Goal: Find contact information: Find contact information

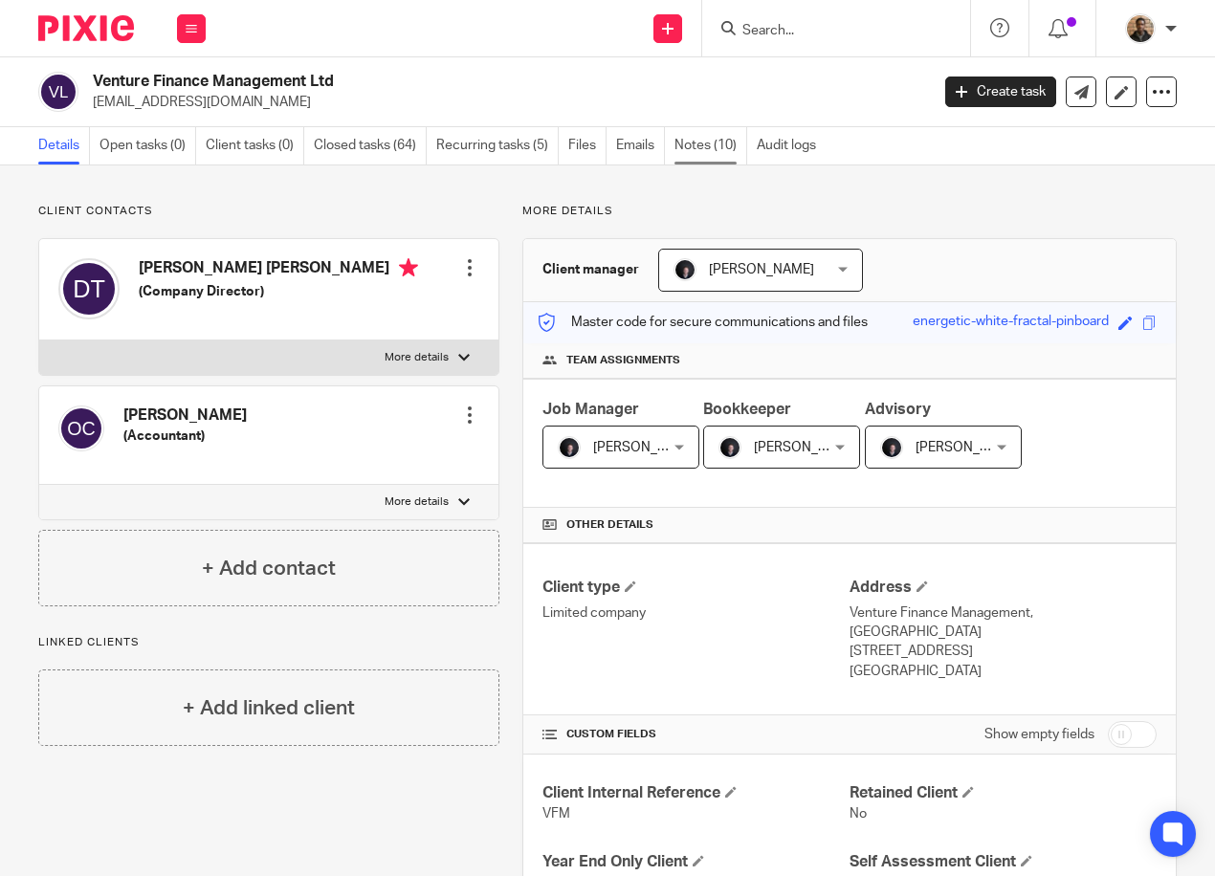
click at [682, 147] on link "Notes (10)" at bounding box center [710, 145] width 73 height 37
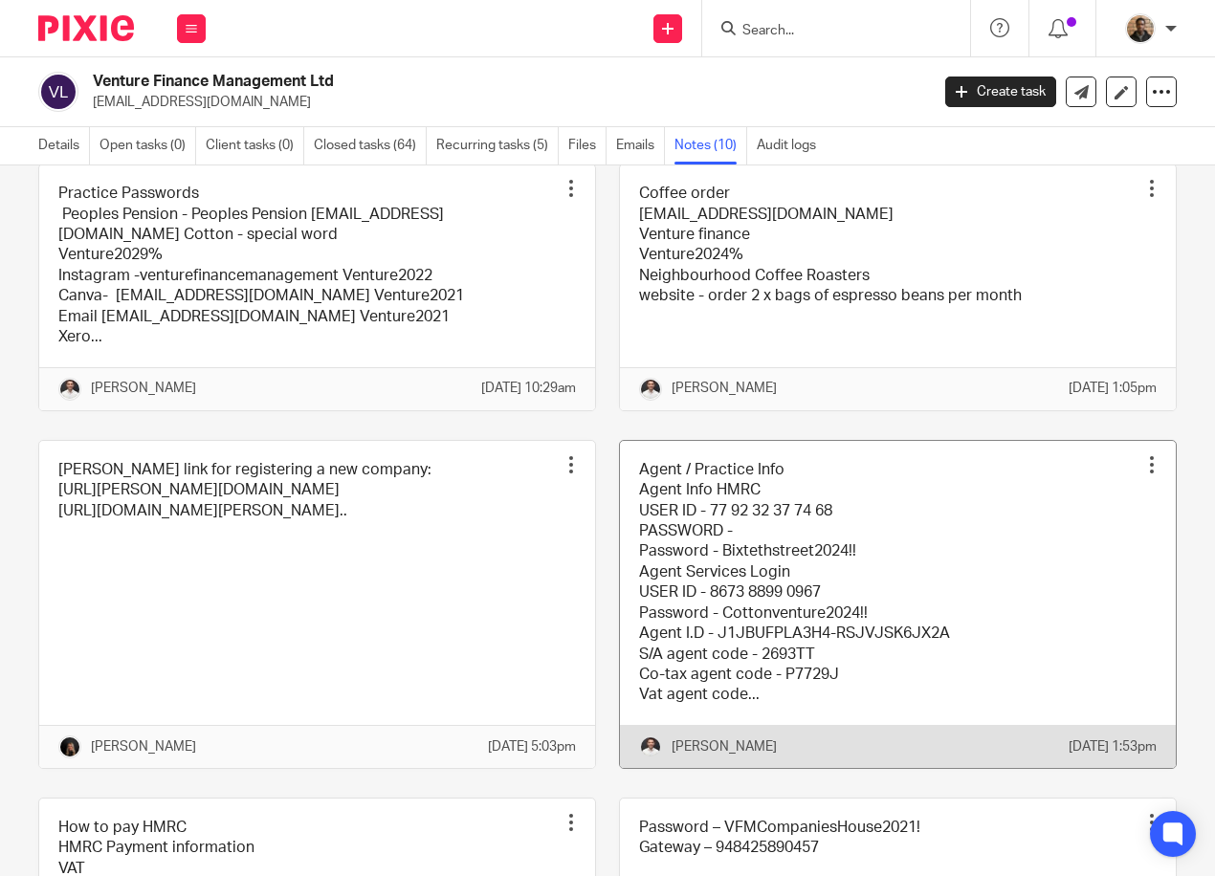
scroll to position [574, 0]
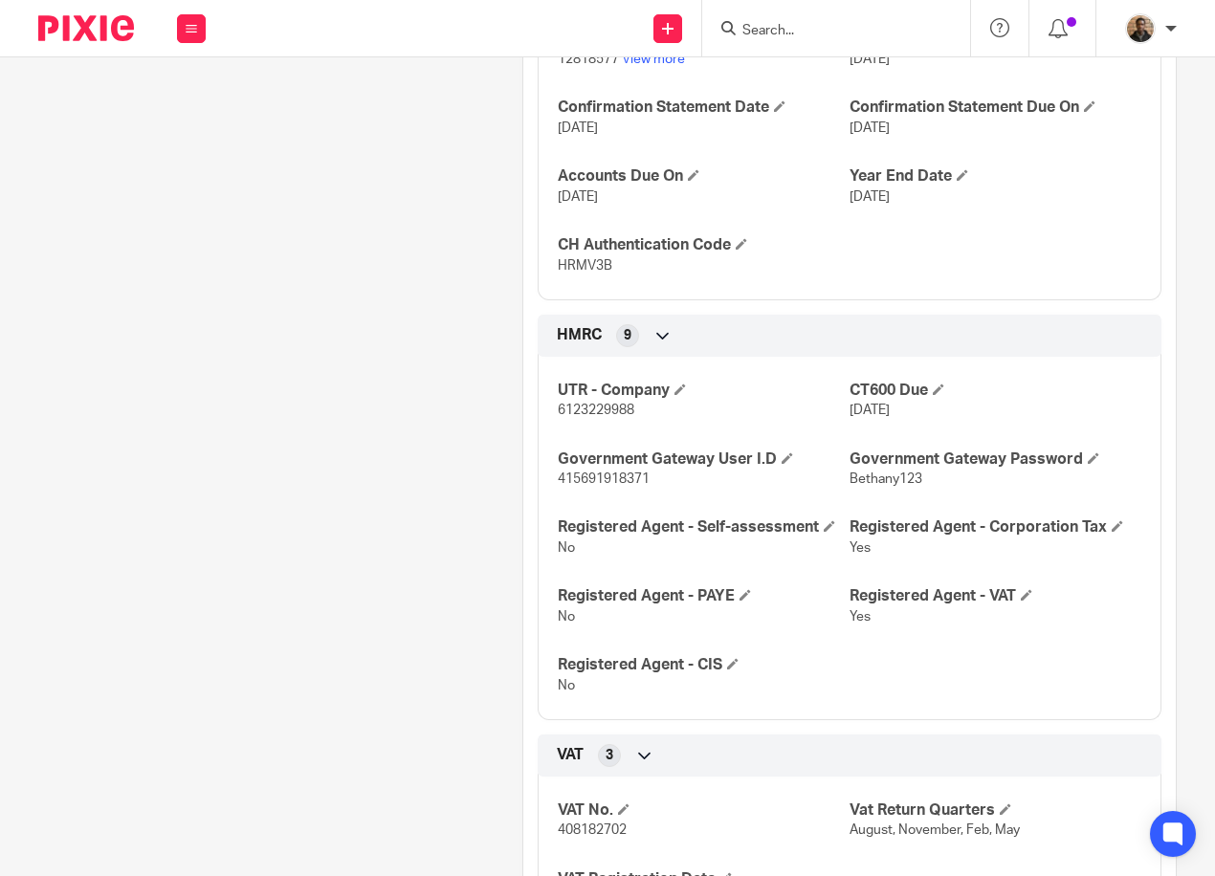
scroll to position [1435, 0]
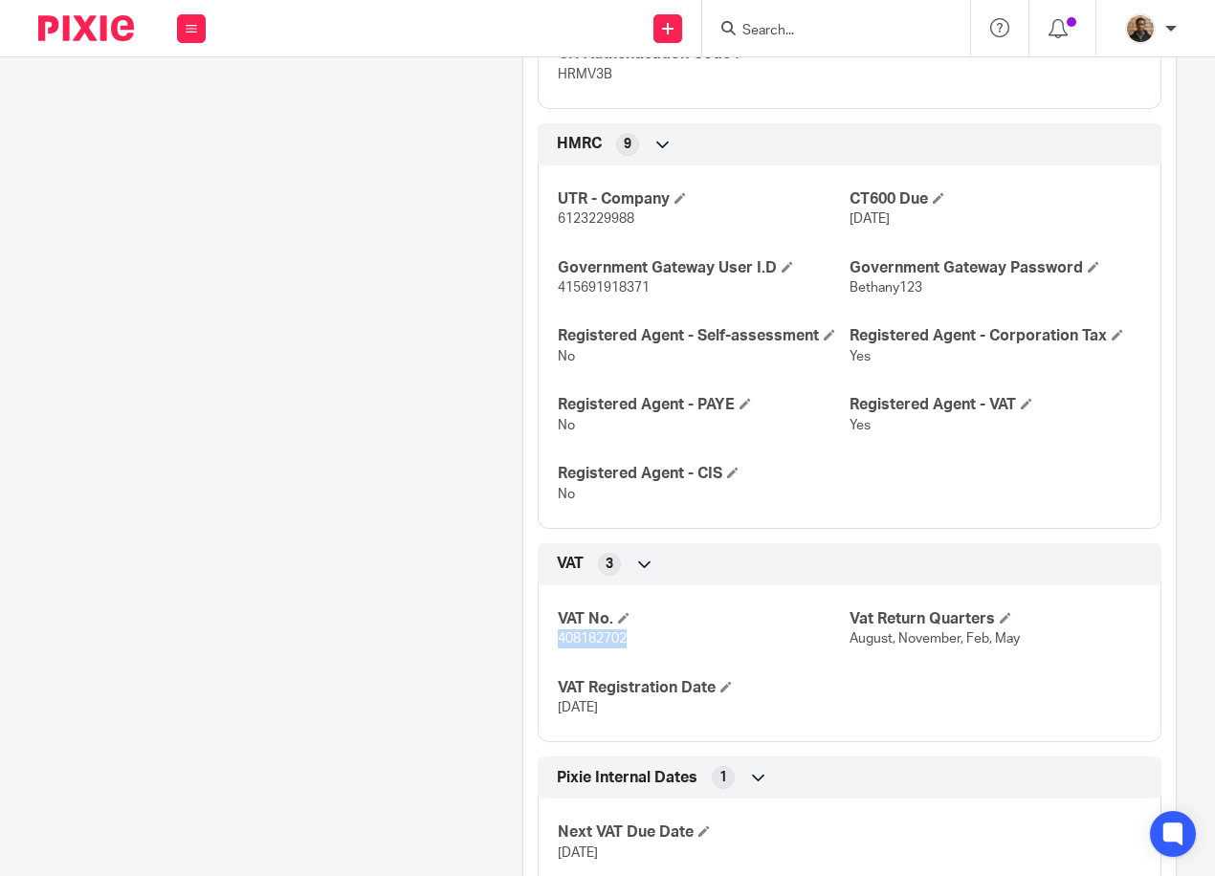
drag, startPoint x: 551, startPoint y: 661, endPoint x: 640, endPoint y: 662, distance: 89.0
click at [640, 648] on p "408182702" at bounding box center [704, 638] width 292 height 19
copy span "408182702"
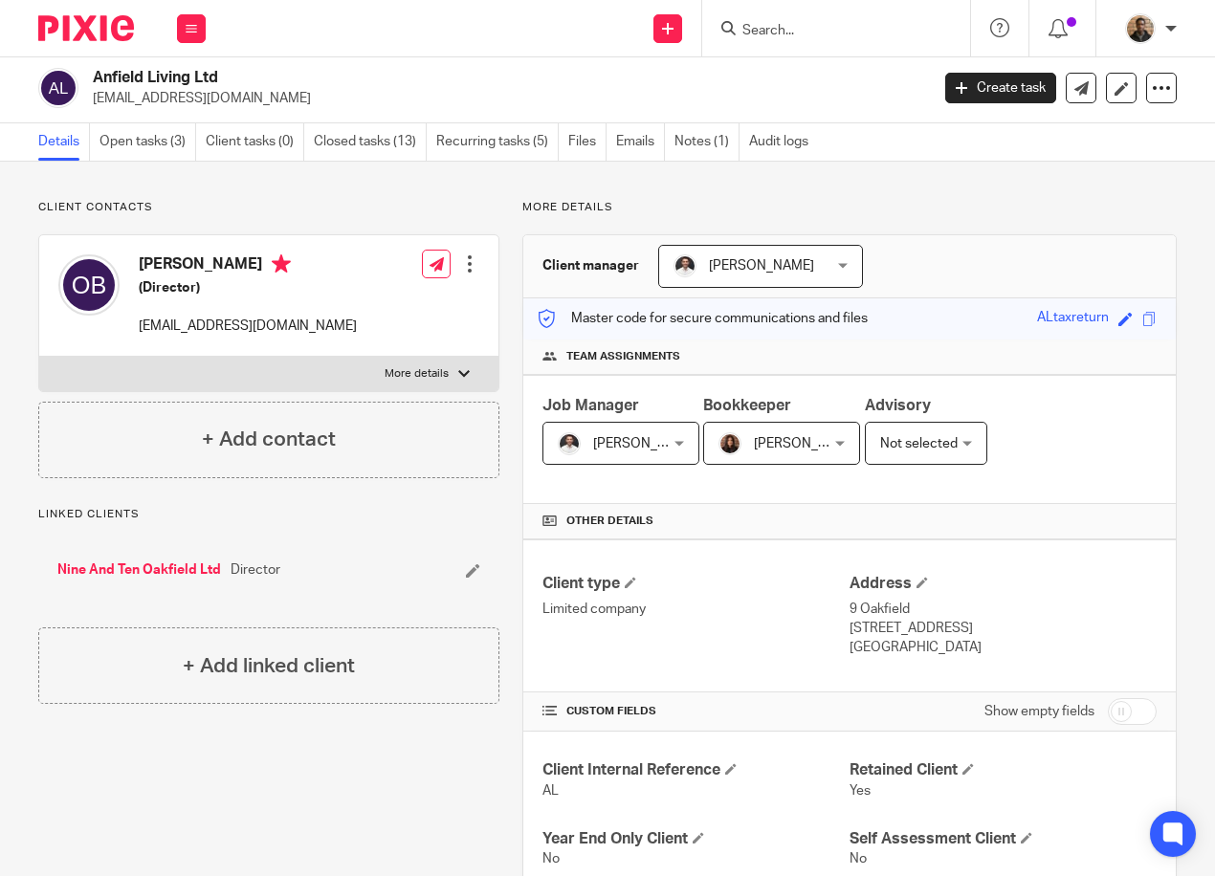
scroll to position [0, 0]
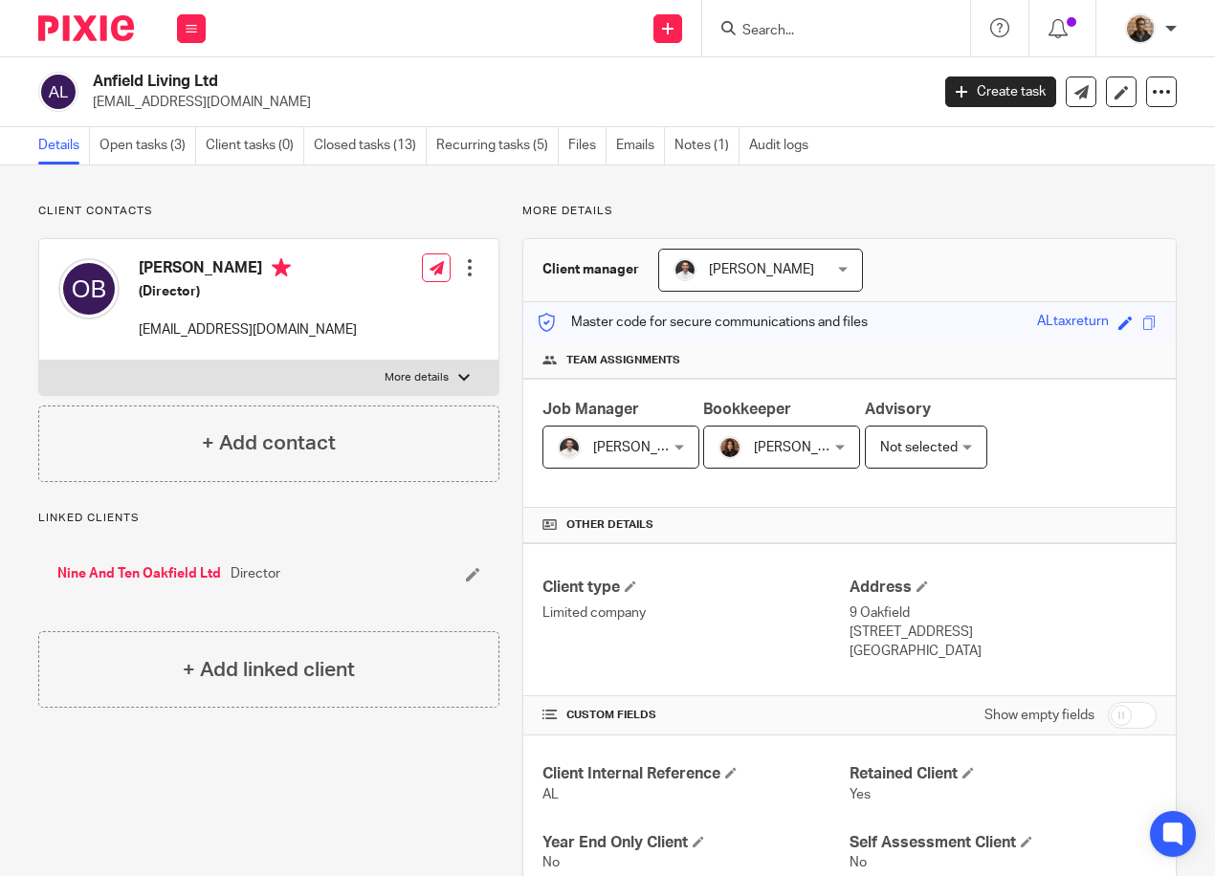
click at [676, 81] on h2 "Anfield Living Ltd" at bounding box center [422, 82] width 659 height 20
click at [204, 45] on div "Work Email Clients Team Reports Settings" at bounding box center [191, 28] width 67 height 56
click at [203, 43] on div "Work Email Clients Team Reports Settings" at bounding box center [191, 28] width 67 height 56
click at [182, 38] on button at bounding box center [191, 28] width 29 height 29
click at [193, 88] on link "Work" at bounding box center [180, 88] width 31 height 13
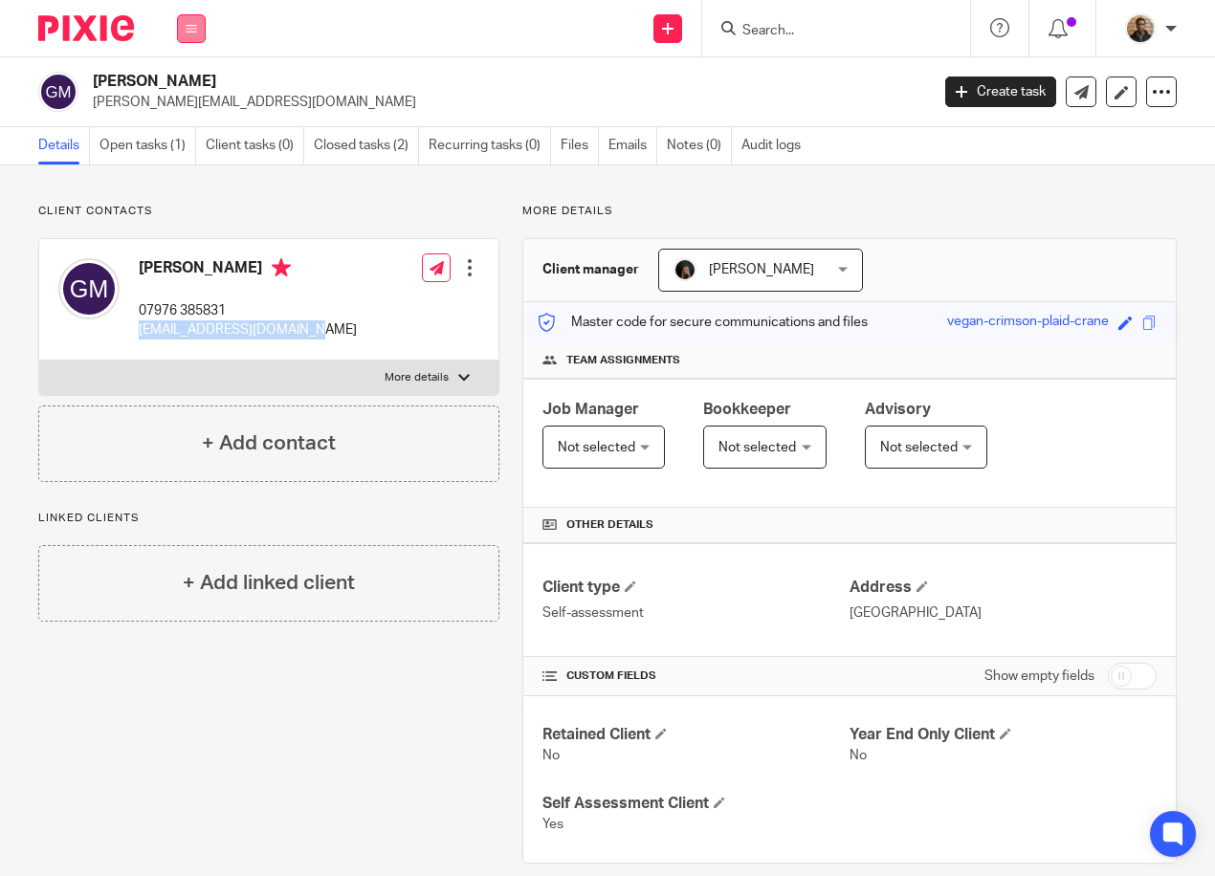
click at [202, 36] on button at bounding box center [191, 28] width 29 height 29
click at [188, 87] on link "Work" at bounding box center [180, 88] width 31 height 13
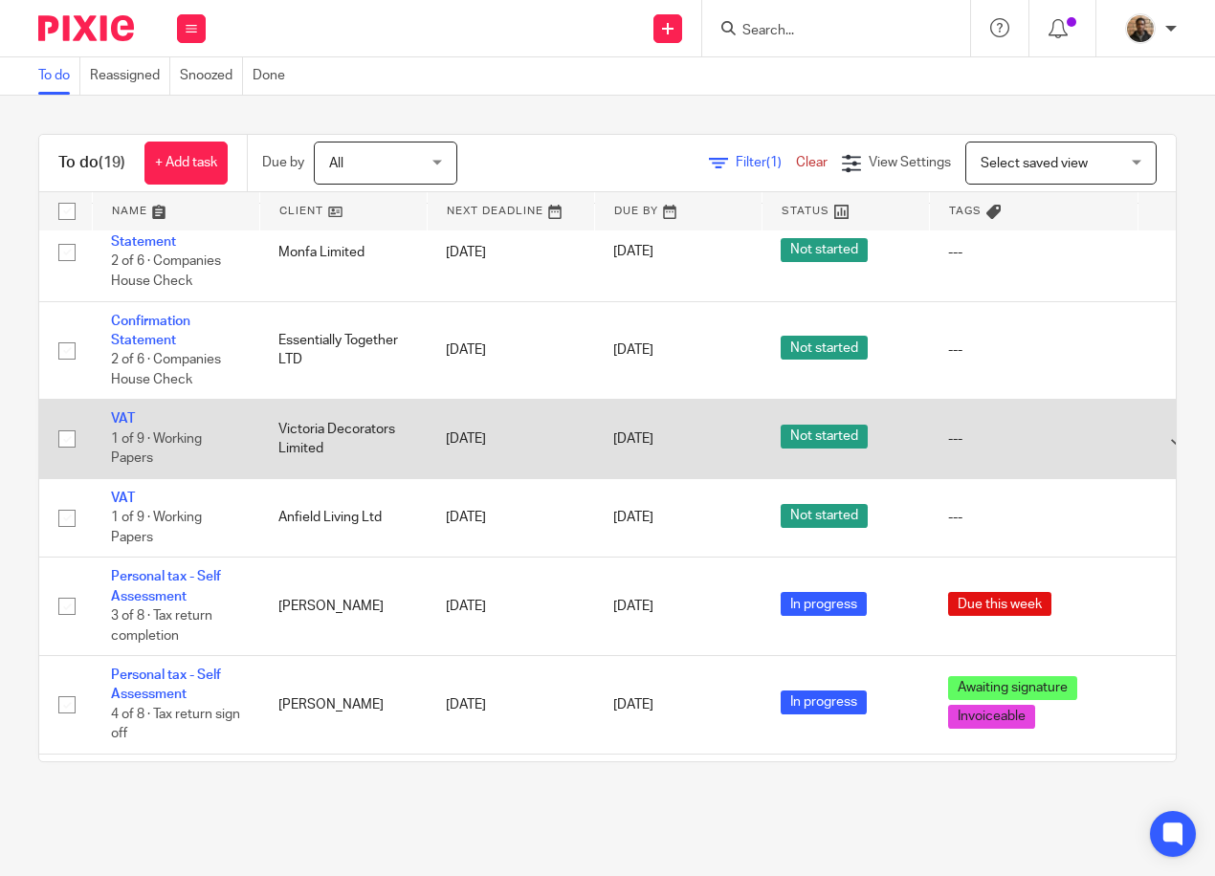
scroll to position [956, 0]
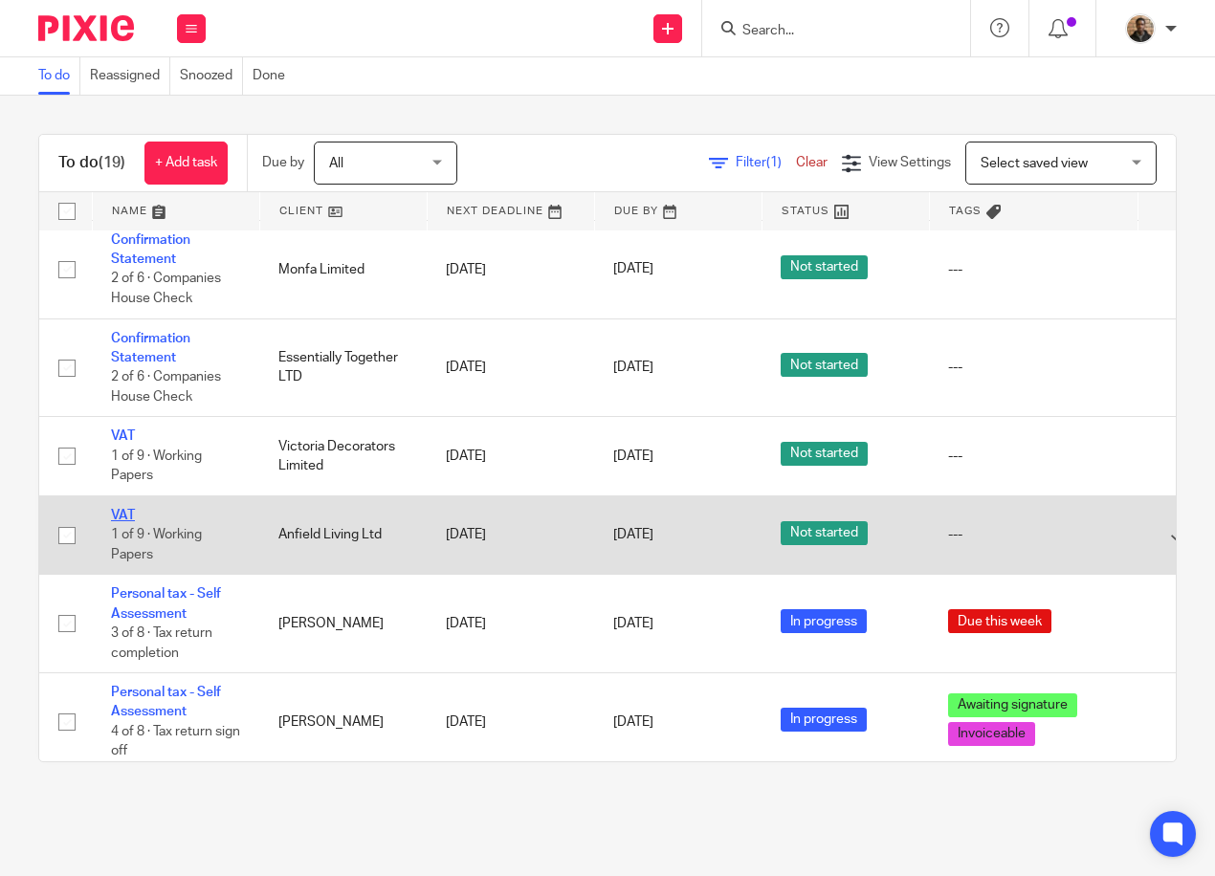
click at [123, 511] on link "VAT" at bounding box center [123, 515] width 24 height 13
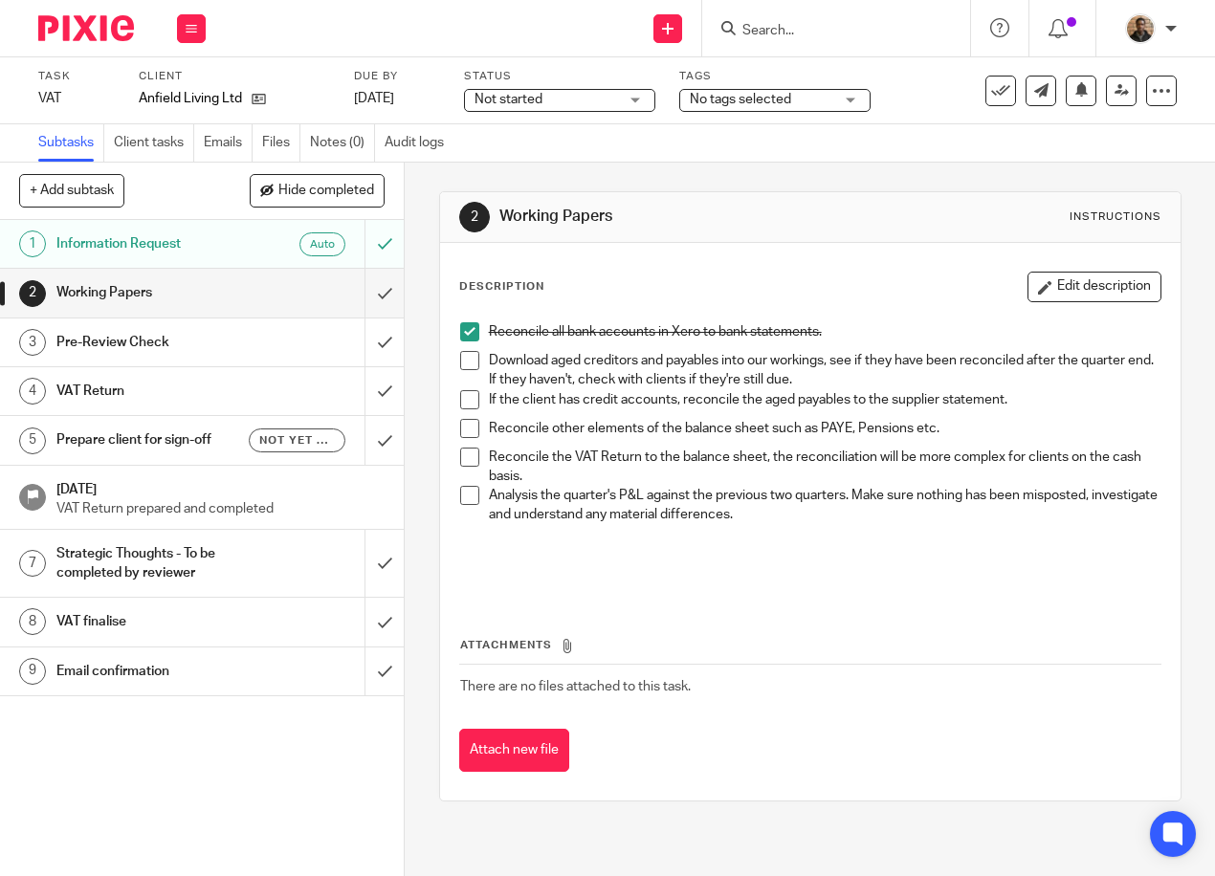
click at [1031, 521] on p "Analysis the quarter's P&L against the previous two quarters. Make sure nothing…" at bounding box center [824, 505] width 671 height 39
click at [637, 100] on div "Not started Not started" at bounding box center [559, 100] width 191 height 23
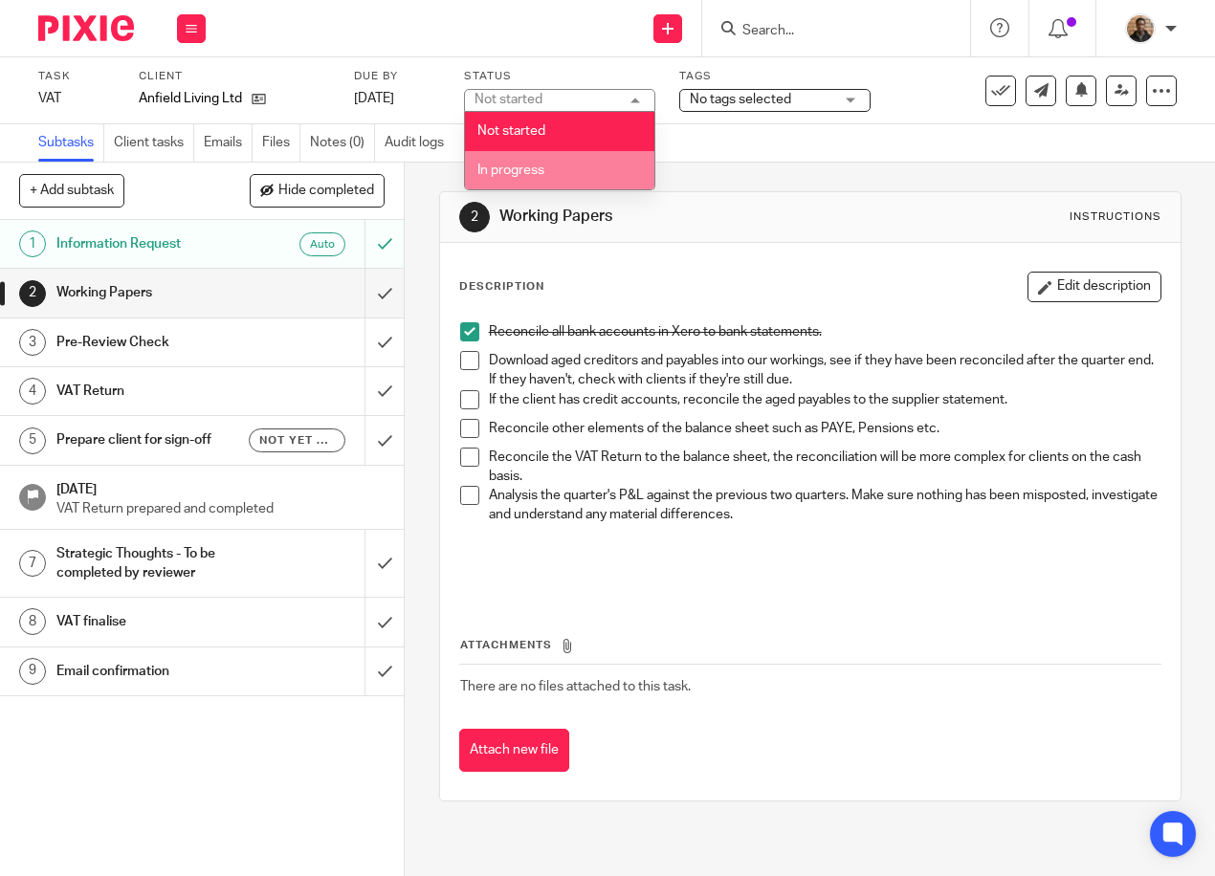
click at [605, 167] on li "In progress" at bounding box center [559, 170] width 189 height 39
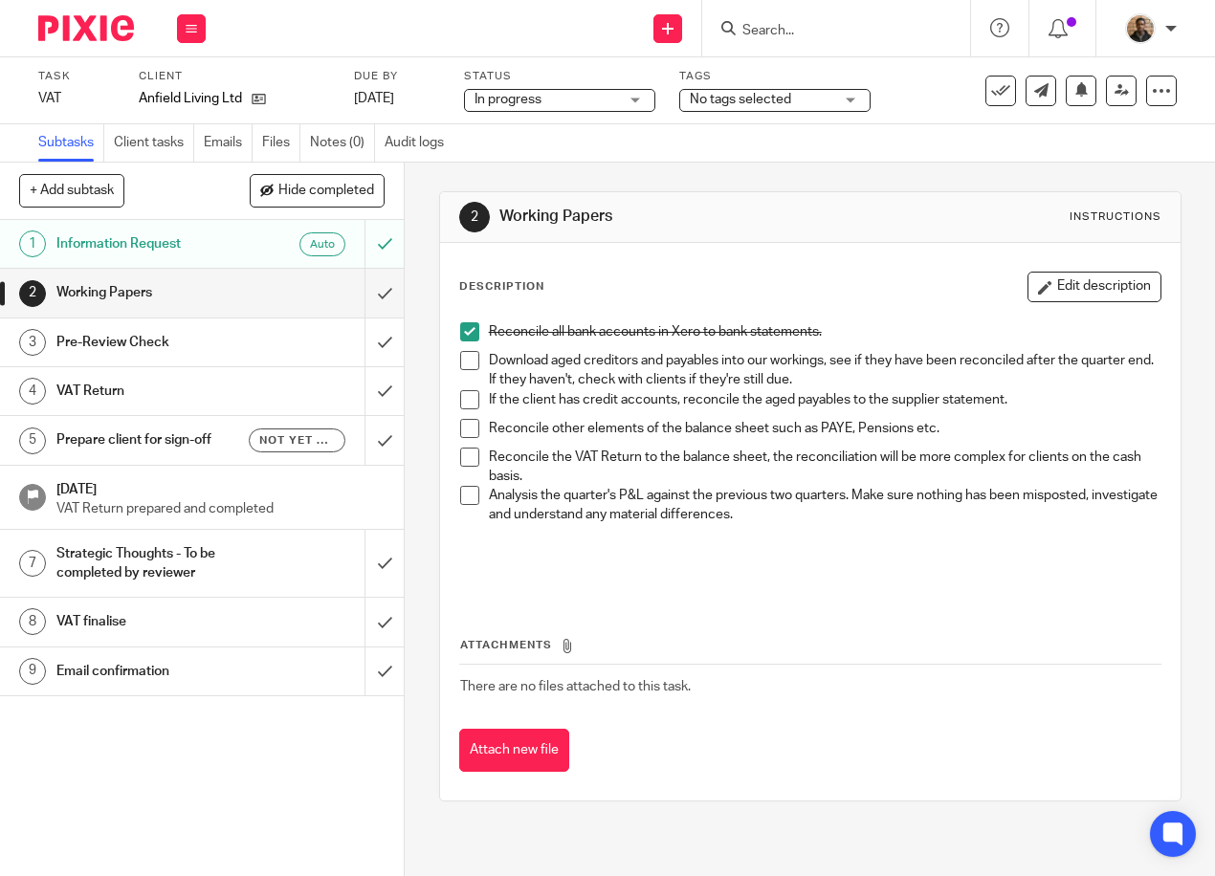
click at [720, 99] on span "No tags selected" at bounding box center [740, 99] width 101 height 13
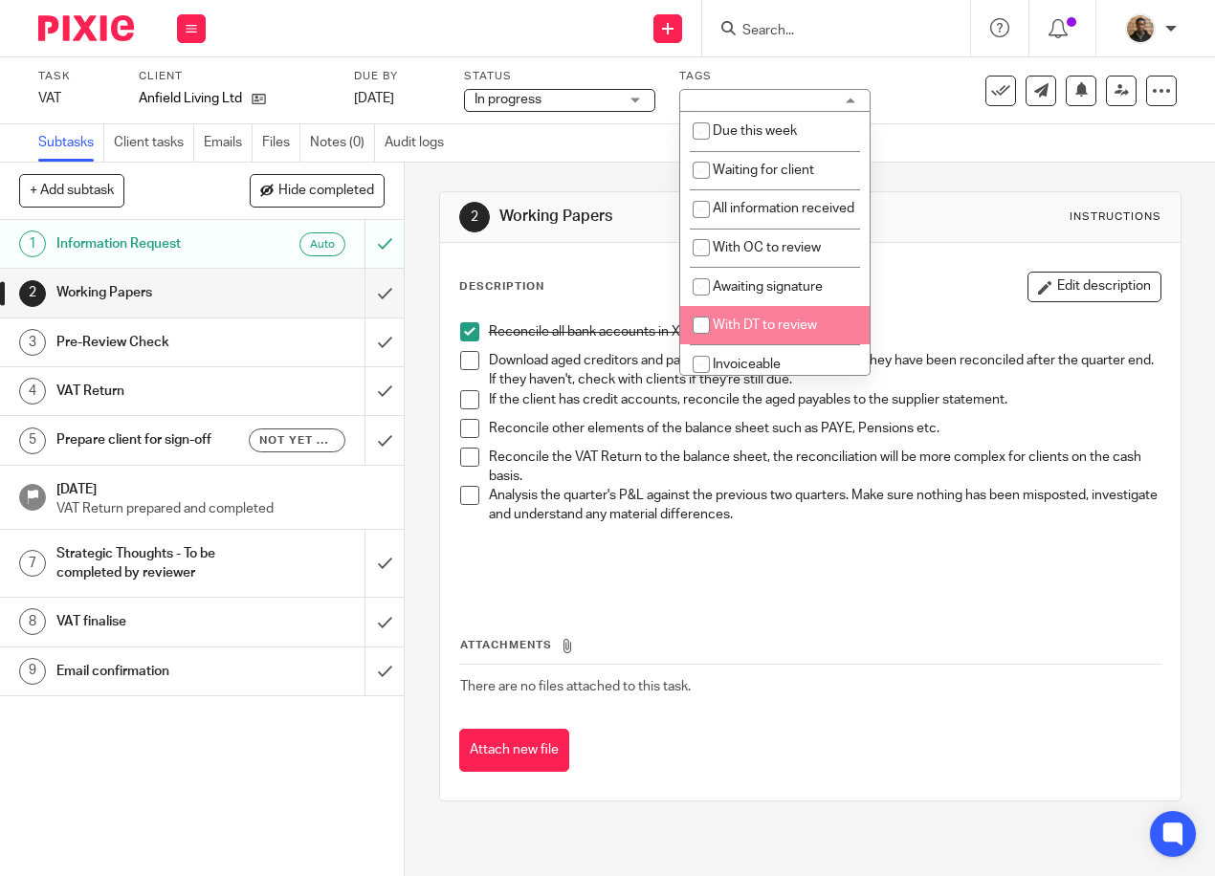
click at [789, 332] on span "With DT to review" at bounding box center [765, 324] width 104 height 13
checkbox input "true"
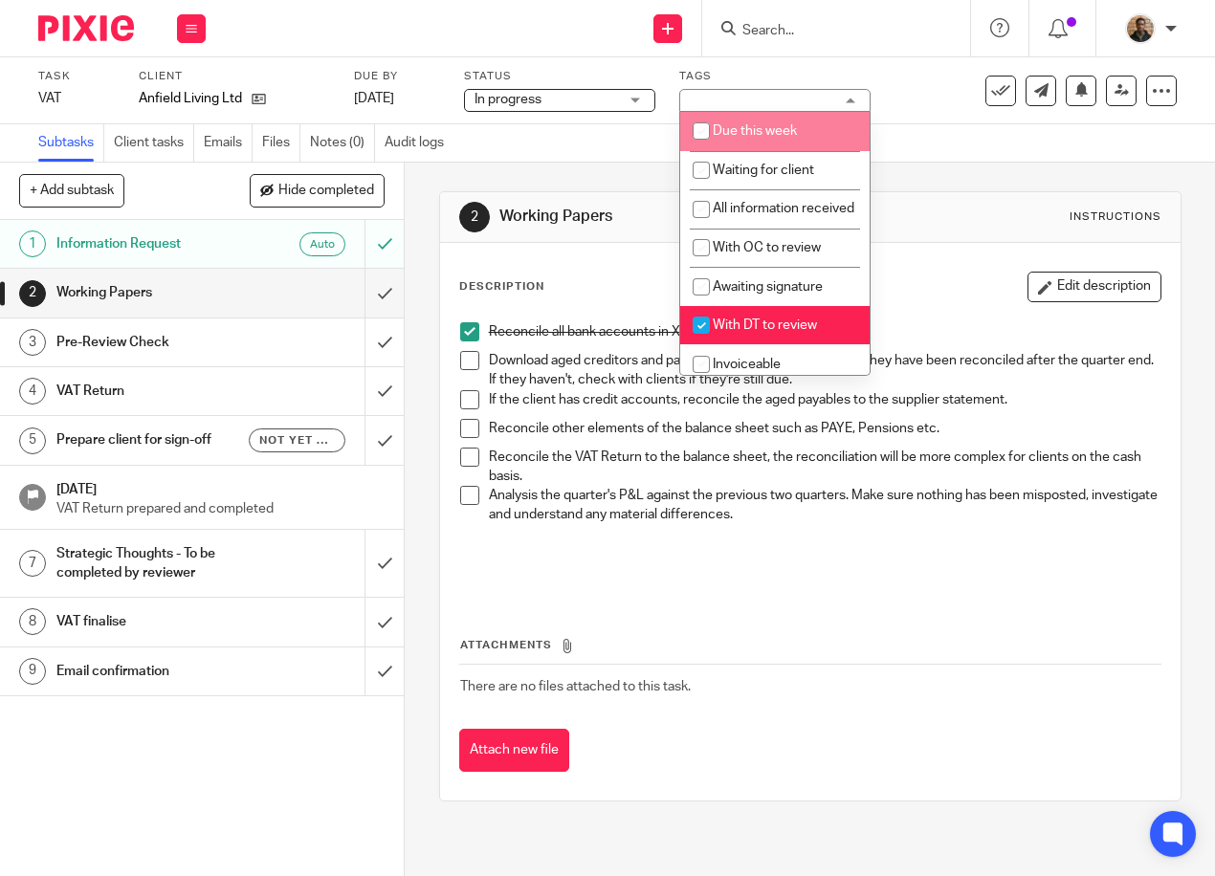
click at [695, 134] on input "checkbox" at bounding box center [701, 131] width 36 height 36
checkbox input "true"
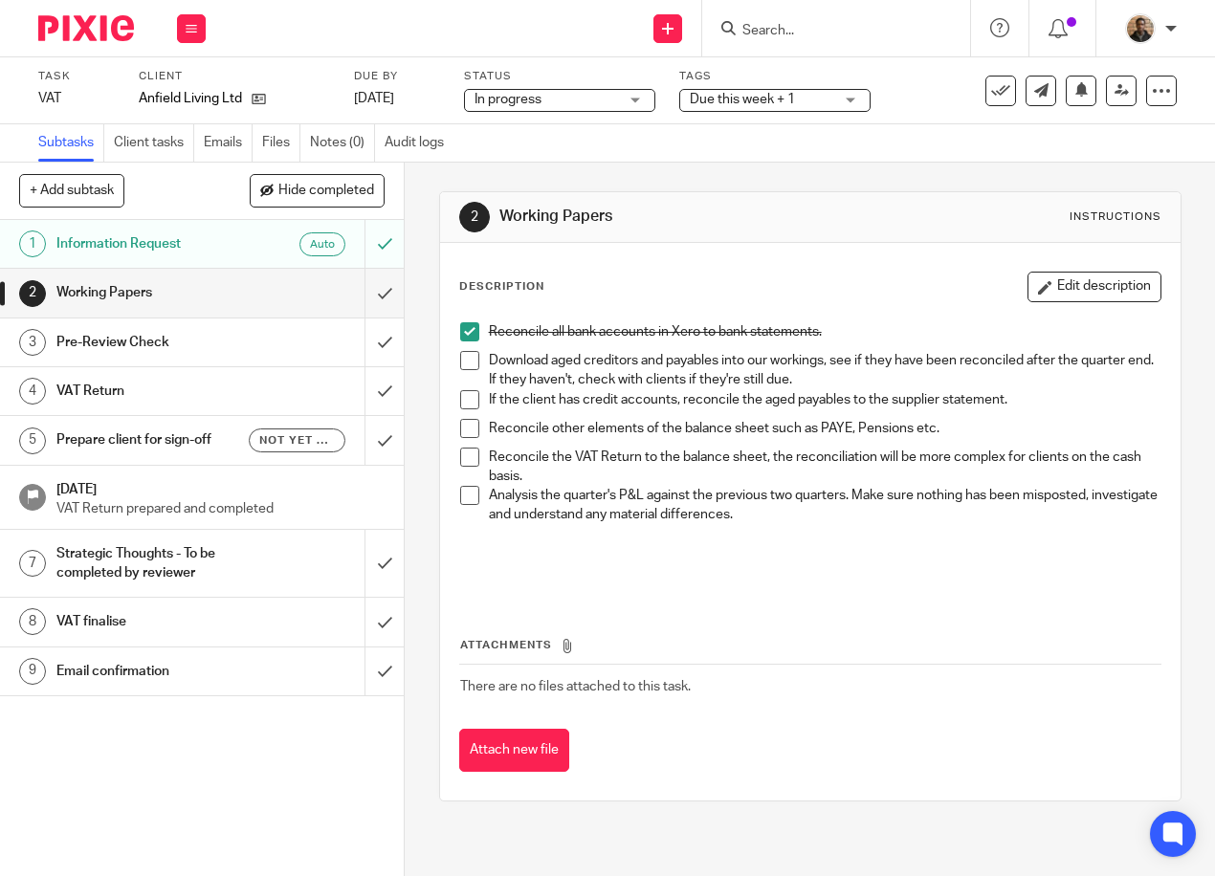
drag, startPoint x: 922, startPoint y: 143, endPoint x: 1047, endPoint y: 121, distance: 127.2
click at [923, 142] on div "Subtasks Client tasks Emails Files Notes (0) Audit logs" at bounding box center [607, 143] width 1215 height 38
click at [467, 450] on span at bounding box center [469, 457] width 19 height 19
click at [467, 422] on span at bounding box center [469, 428] width 19 height 19
click at [472, 398] on span at bounding box center [469, 399] width 19 height 19
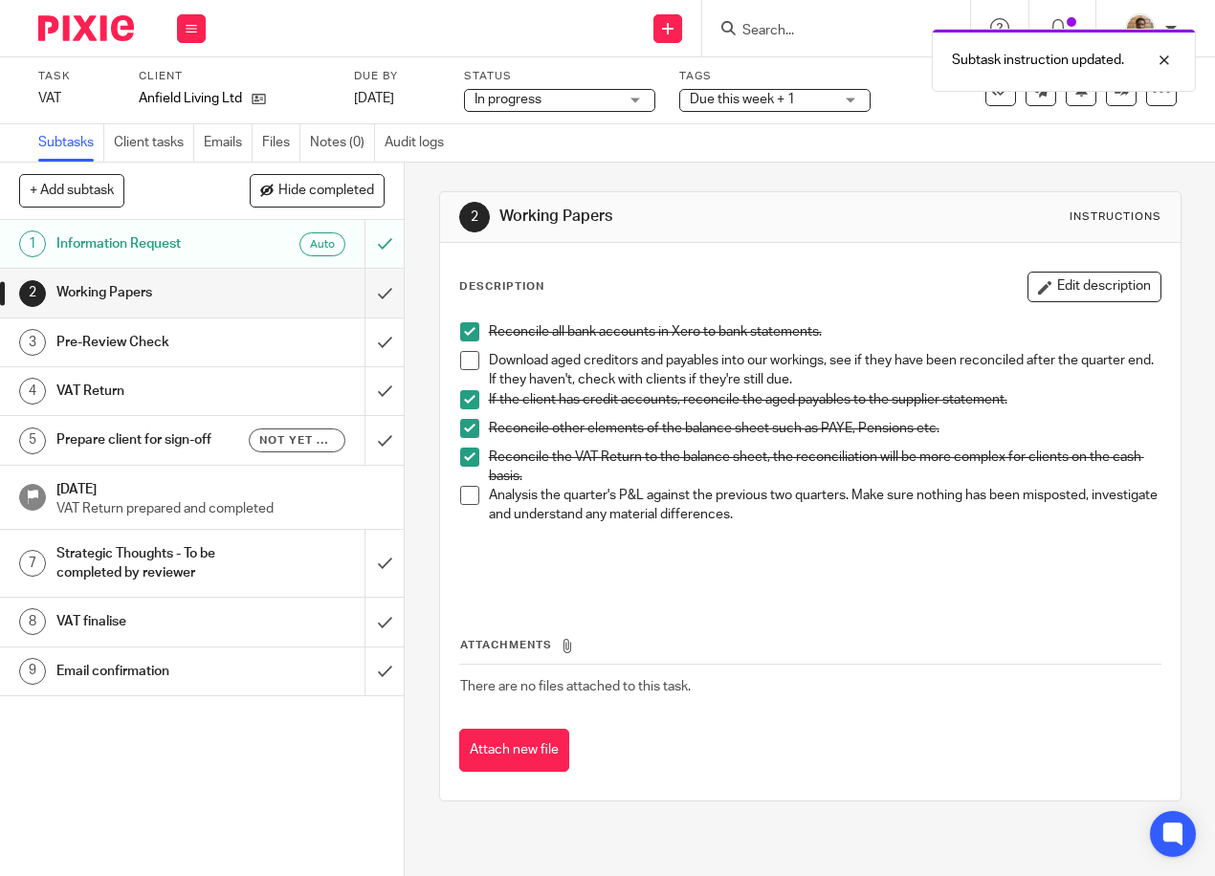
click at [461, 400] on span at bounding box center [469, 399] width 19 height 19
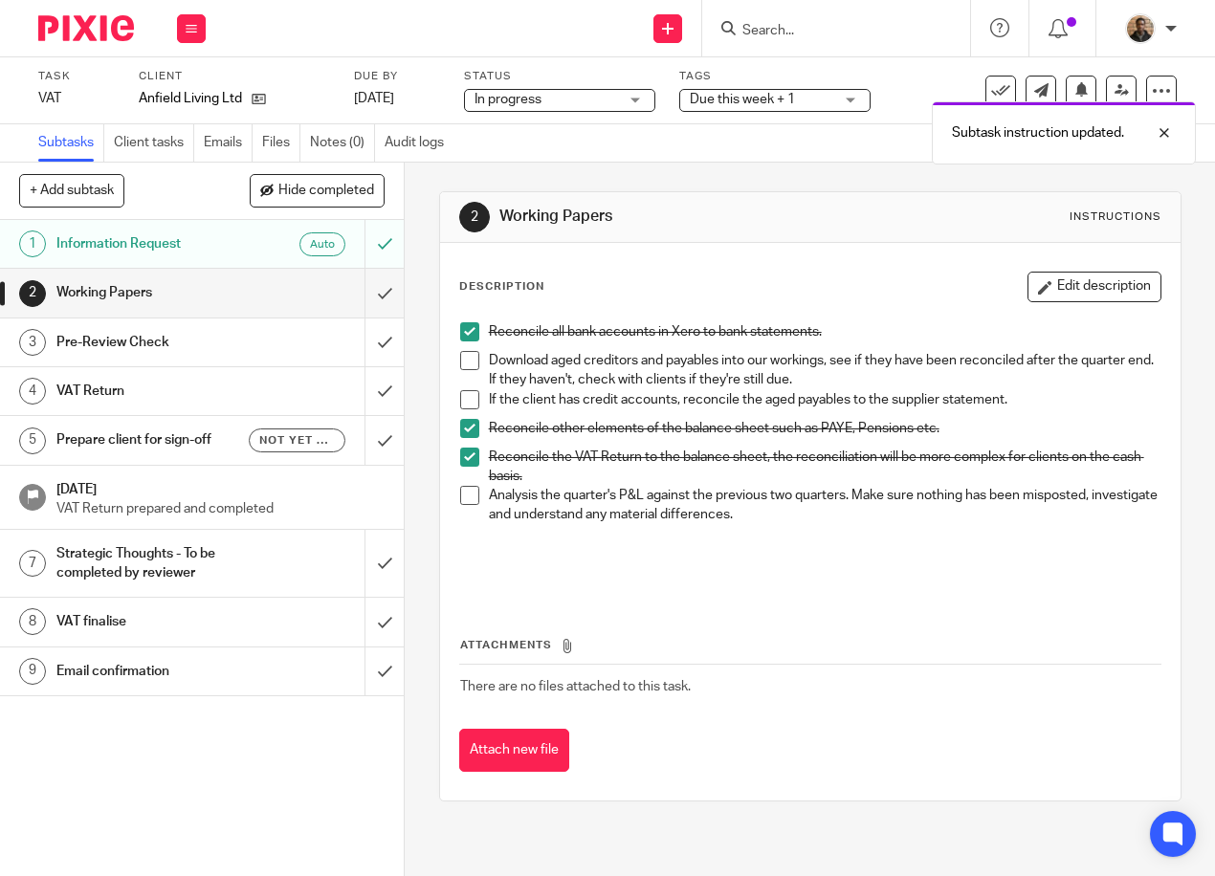
click at [461, 428] on span at bounding box center [469, 428] width 19 height 19
drag, startPoint x: 465, startPoint y: 453, endPoint x: 456, endPoint y: 372, distance: 81.7
click at [465, 455] on span at bounding box center [469, 457] width 19 height 19
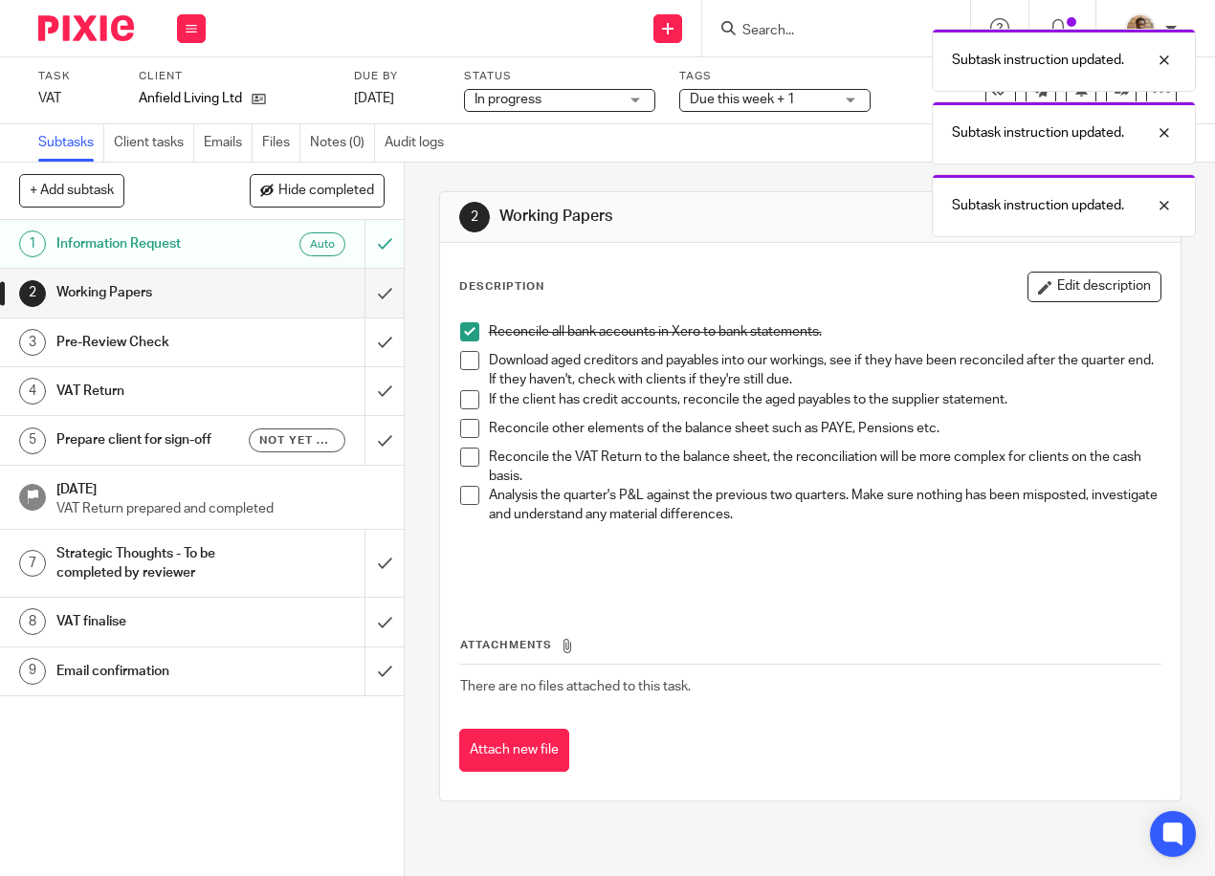
click at [468, 330] on span at bounding box center [469, 331] width 19 height 19
click at [575, 278] on div "Description Edit description" at bounding box center [810, 287] width 702 height 31
click at [774, 252] on div "Description Edit description Reconcile all bank accounts in Xero to bank statem…" at bounding box center [810, 522] width 740 height 558
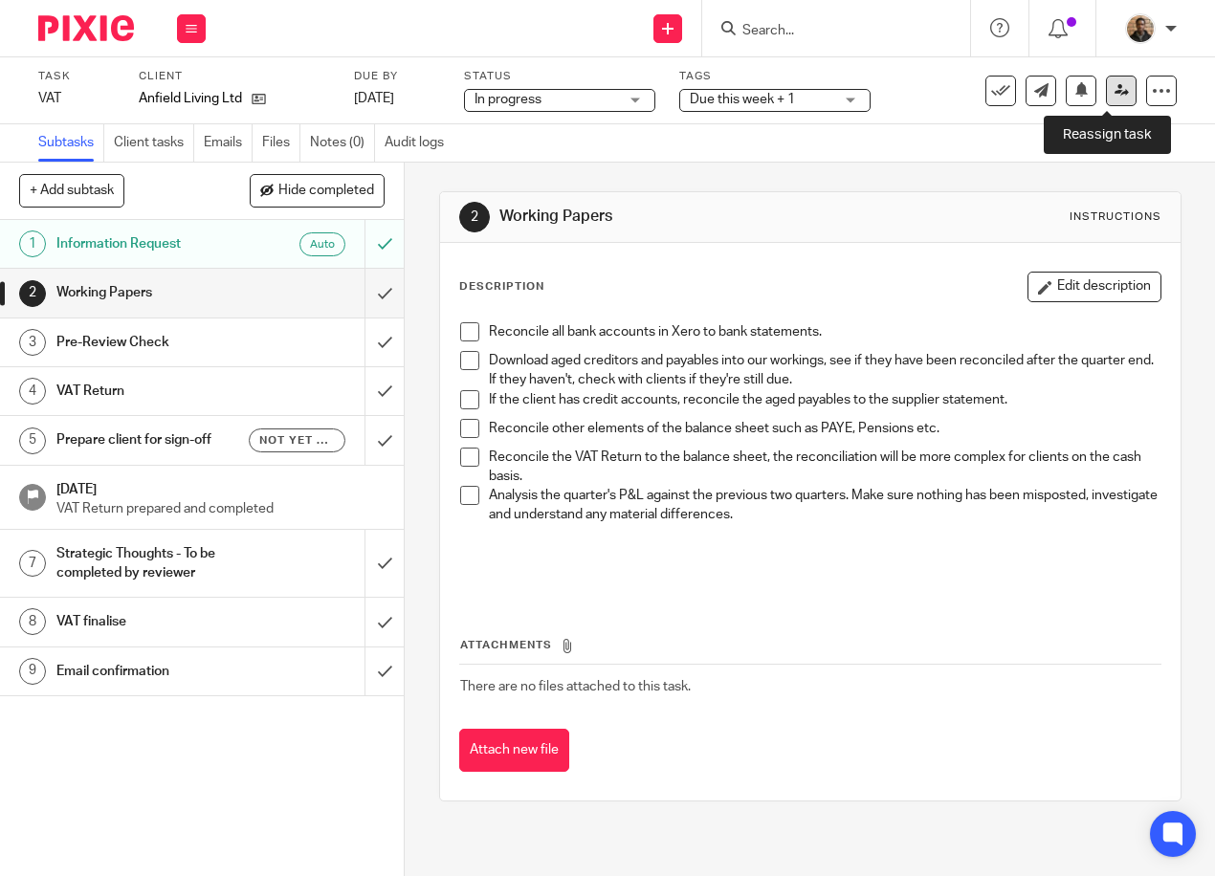
click at [1106, 99] on link at bounding box center [1121, 91] width 31 height 31
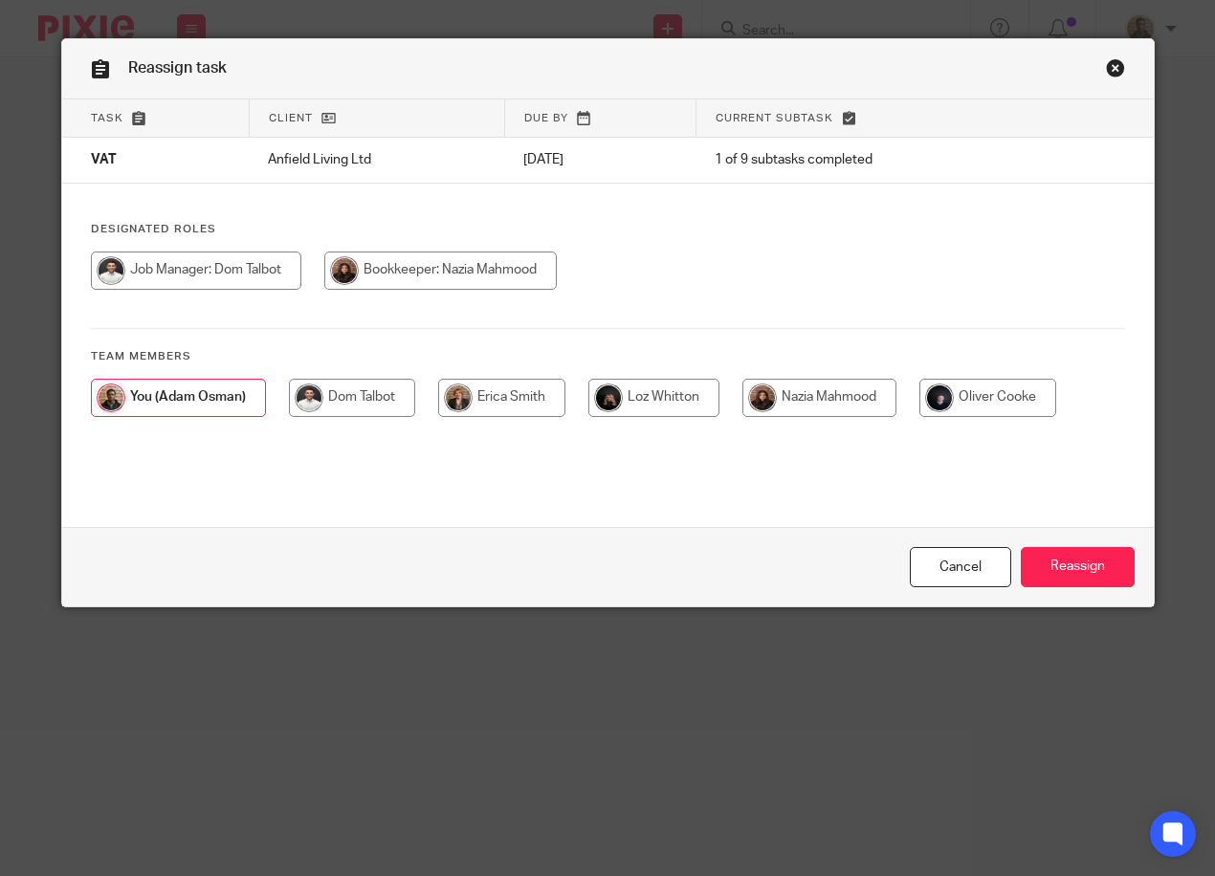
click at [315, 395] on input "radio" at bounding box center [352, 398] width 126 height 38
radio input "true"
click at [1129, 160] on td at bounding box center [1100, 161] width 103 height 46
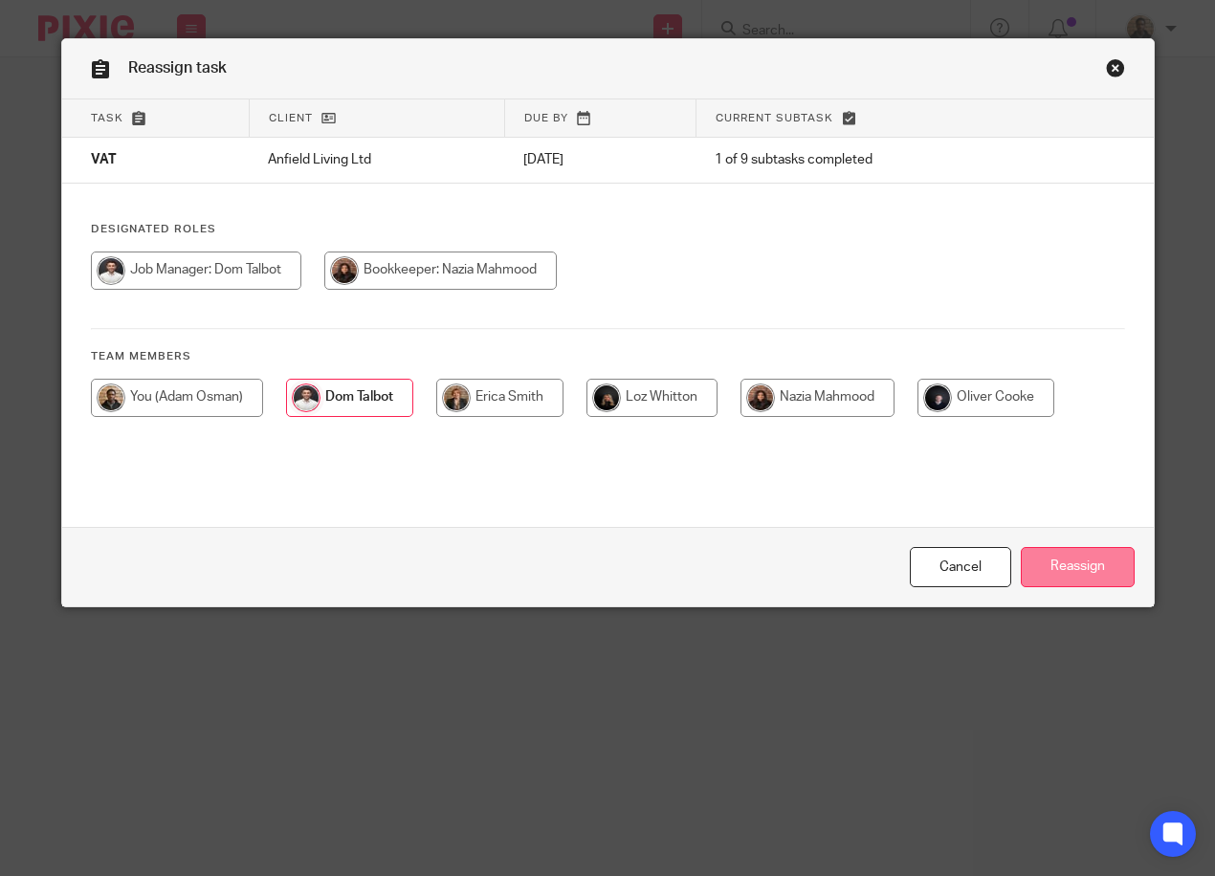
click at [1100, 553] on input "Reassign" at bounding box center [1077, 567] width 114 height 41
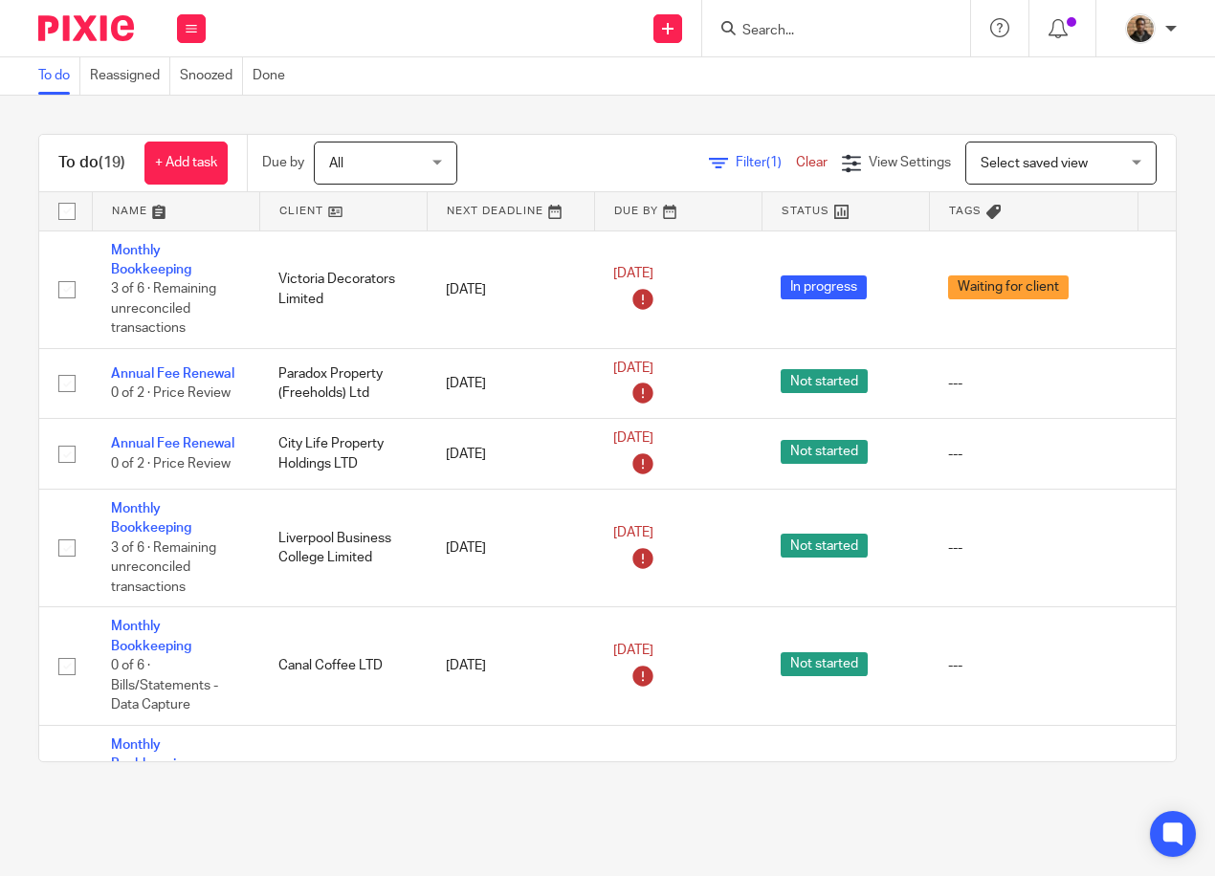
click at [612, 104] on div "To do (19) + Add task Due by All All Today Tomorrow This week Next week This mo…" at bounding box center [607, 448] width 1215 height 705
drag, startPoint x: 311, startPoint y: 859, endPoint x: 311, endPoint y: 848, distance: 10.5
click at [311, 859] on main "To do Reassigned Snoozed Done To do (19) + Add task Due by All All Today Tomorr…" at bounding box center [607, 438] width 1215 height 876
drag, startPoint x: 380, startPoint y: 129, endPoint x: 545, endPoint y: 45, distance: 185.6
click at [400, 117] on div "To do (19) + Add task Due by All All Today Tomorrow This week Next week This mo…" at bounding box center [607, 448] width 1215 height 705
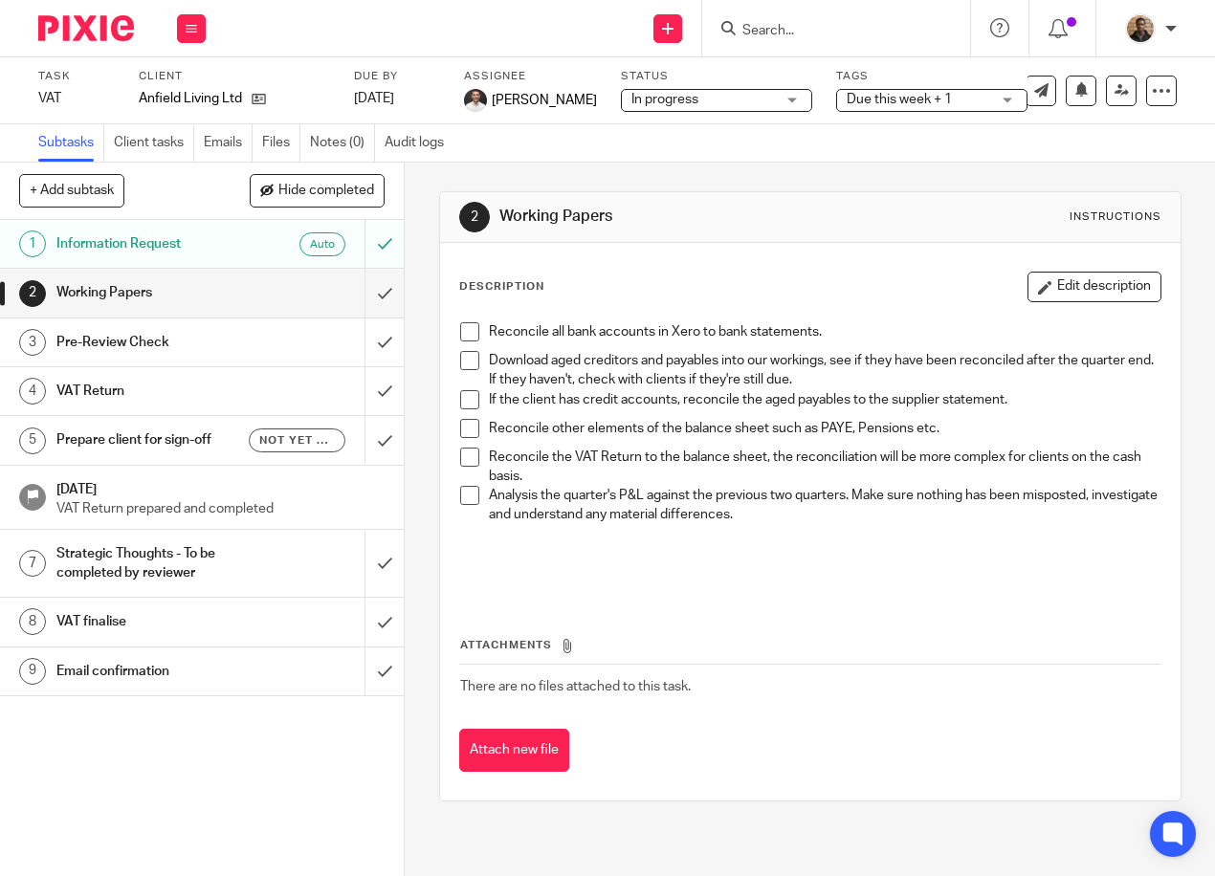
click at [747, 178] on div "2 Working Papers Instructions Description Edit description Reconcile all bank a…" at bounding box center [810, 497] width 742 height 668
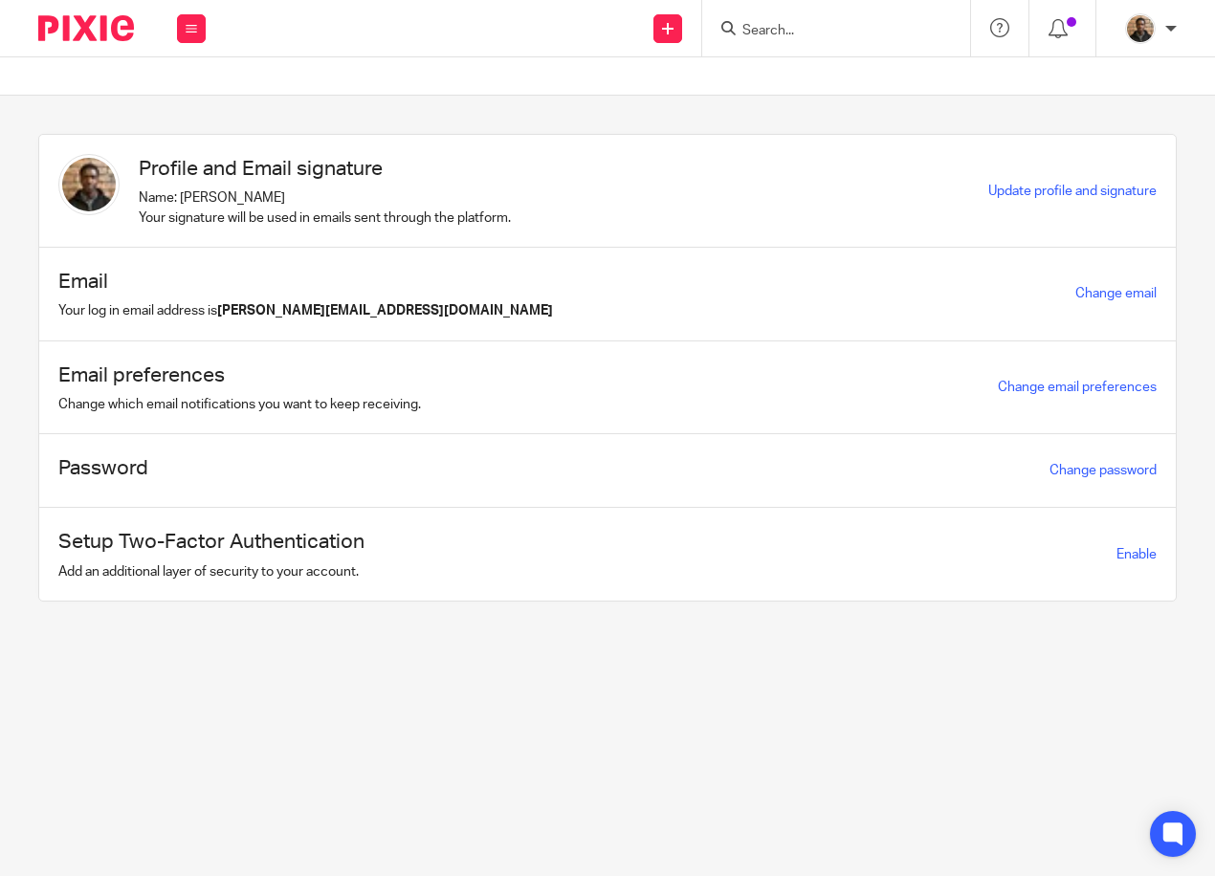
click at [785, 26] on input "Search" at bounding box center [826, 31] width 172 height 17
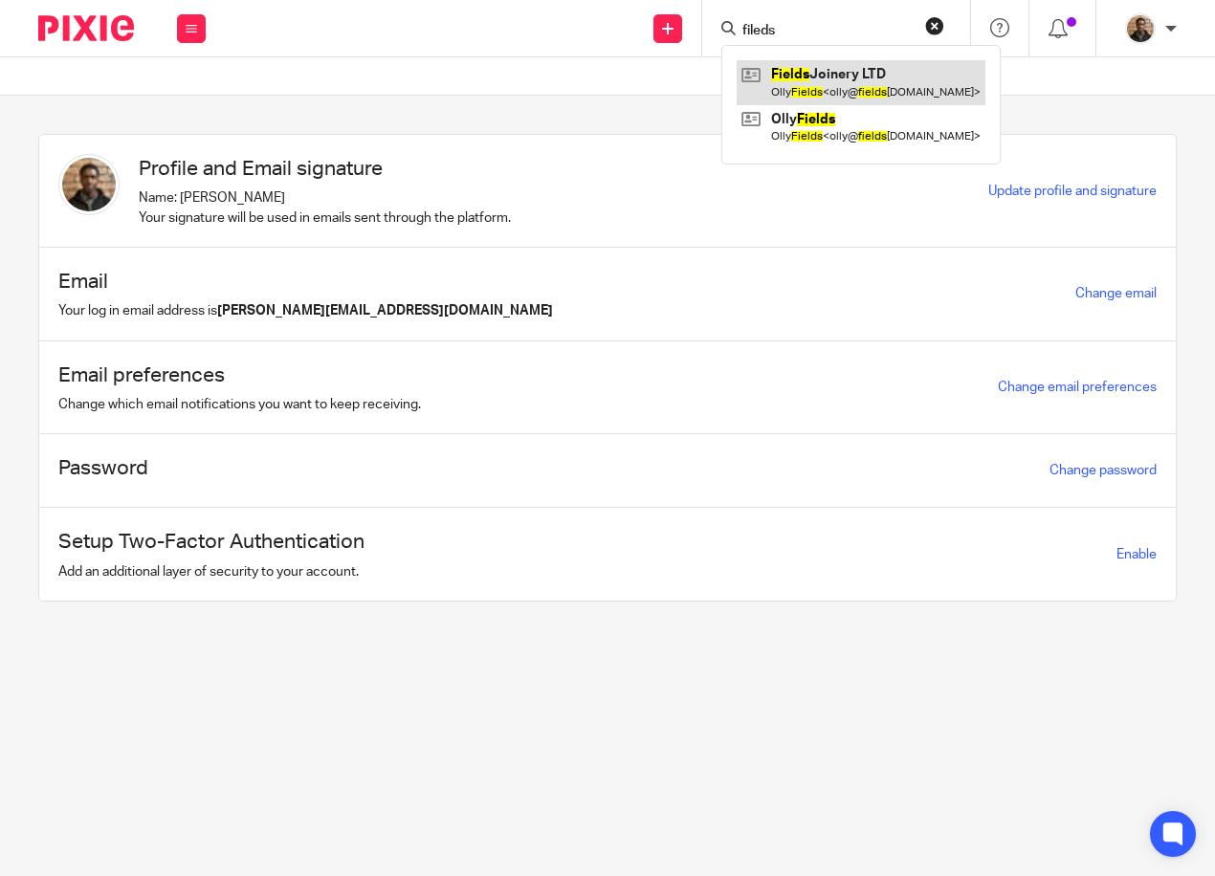
type input "fileds"
drag, startPoint x: 927, startPoint y: 77, endPoint x: 927, endPoint y: 62, distance: 15.3
click at [927, 77] on link at bounding box center [860, 82] width 249 height 44
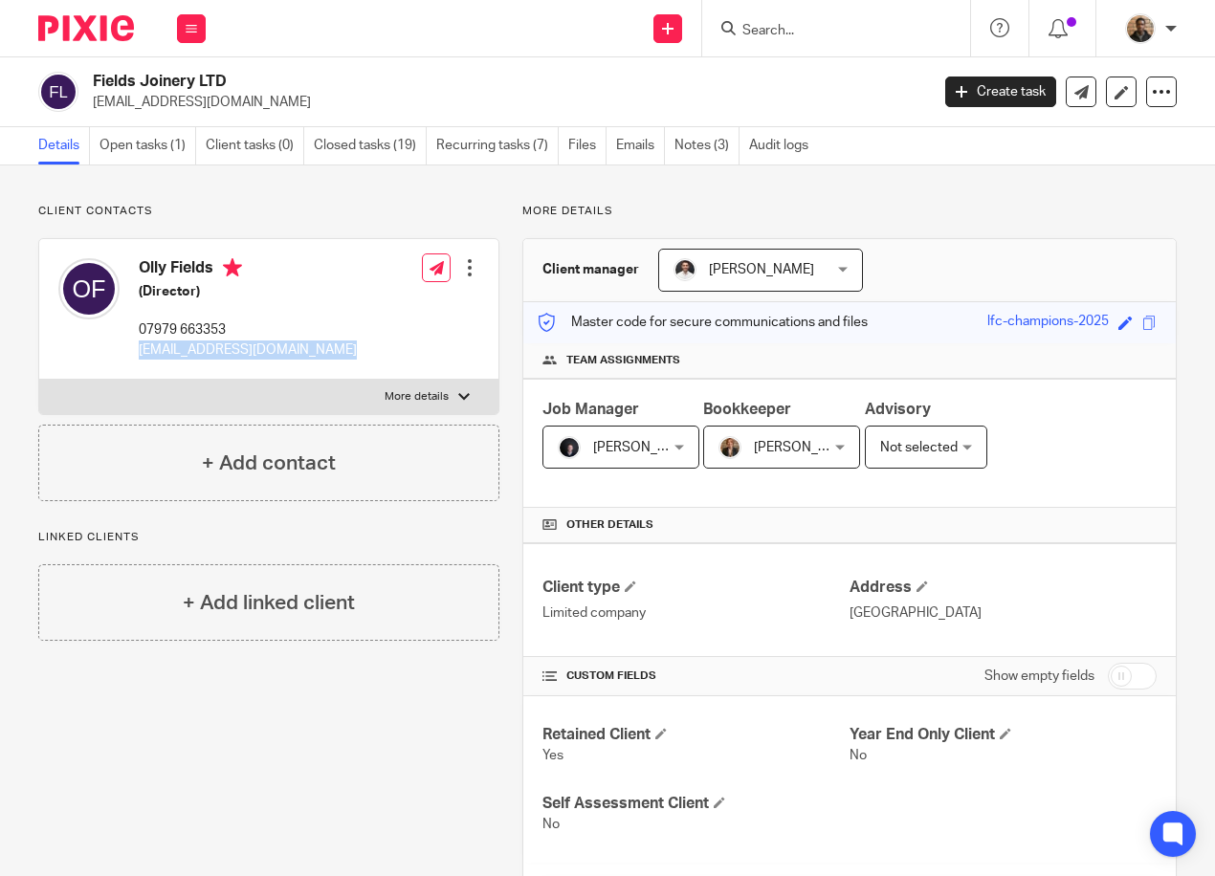
drag, startPoint x: 142, startPoint y: 352, endPoint x: 384, endPoint y: 362, distance: 242.2
click at [384, 362] on div "Olly Fields (Director) 07979 663353 [EMAIL_ADDRESS][DOMAIN_NAME] Edit contact C…" at bounding box center [268, 309] width 459 height 141
drag, startPoint x: 384, startPoint y: 362, endPoint x: 299, endPoint y: 353, distance: 84.7
copy div "[EMAIL_ADDRESS][DOMAIN_NAME]"
click at [779, 29] on input "Search" at bounding box center [826, 31] width 172 height 17
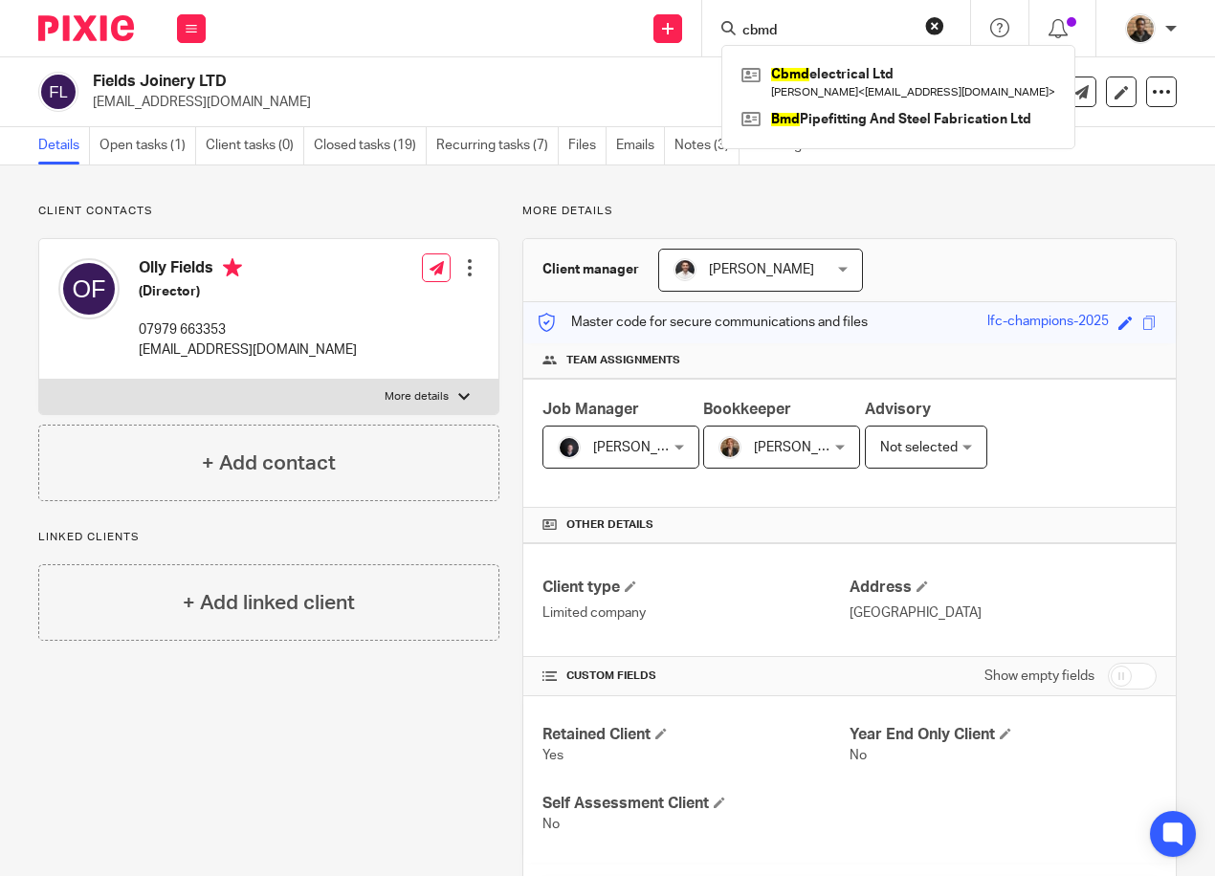
type input "cbmd"
drag, startPoint x: 932, startPoint y: 18, endPoint x: 914, endPoint y: 21, distance: 17.5
click at [932, 18] on button "reset" at bounding box center [934, 25] width 19 height 19
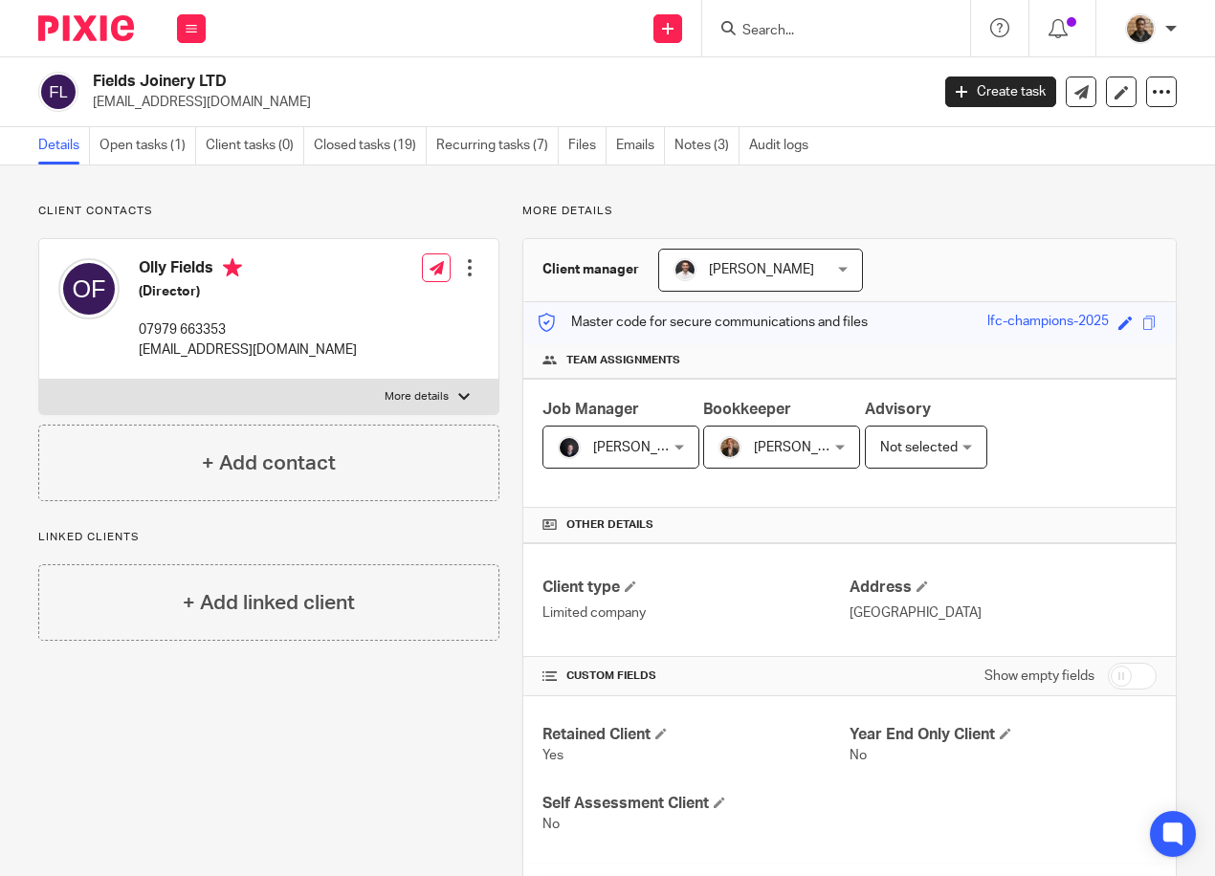
click at [863, 21] on form at bounding box center [842, 28] width 204 height 24
click at [778, 26] on input "Search" at bounding box center [826, 31] width 172 height 17
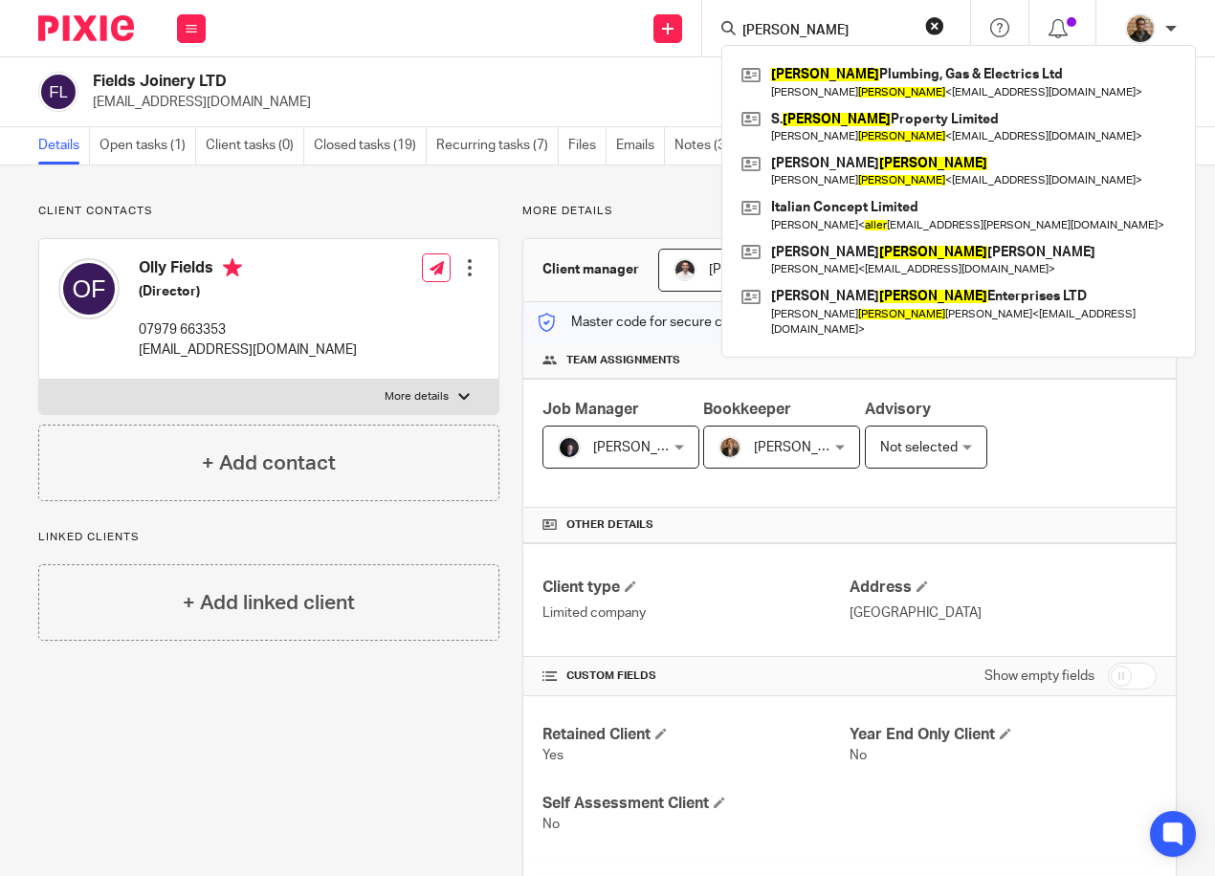
type input "[PERSON_NAME]"
